Goal: Task Accomplishment & Management: Manage account settings

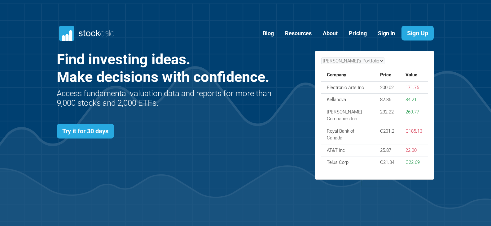
scroll to position [269, 396]
click at [388, 32] on link "Sign In" at bounding box center [386, 33] width 26 height 15
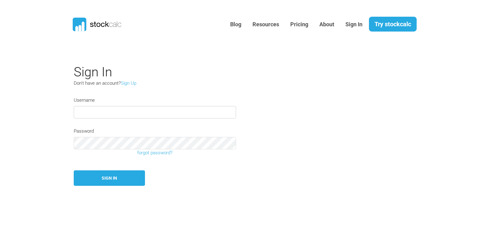
drag, startPoint x: 93, startPoint y: 114, endPoint x: 98, endPoint y: 113, distance: 4.5
click at [94, 114] on input "text" at bounding box center [155, 112] width 162 height 12
type input "Frankchamandy"
click at [89, 137] on div "Password" at bounding box center [154, 139] width 171 height 22
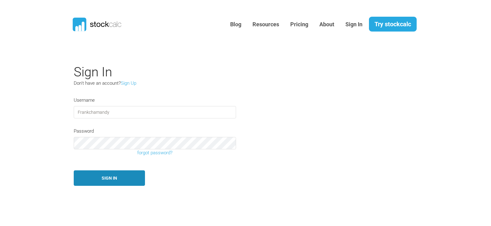
click at [93, 179] on button "Sign In" at bounding box center [109, 179] width 71 height 16
